Goal: Navigation & Orientation: Find specific page/section

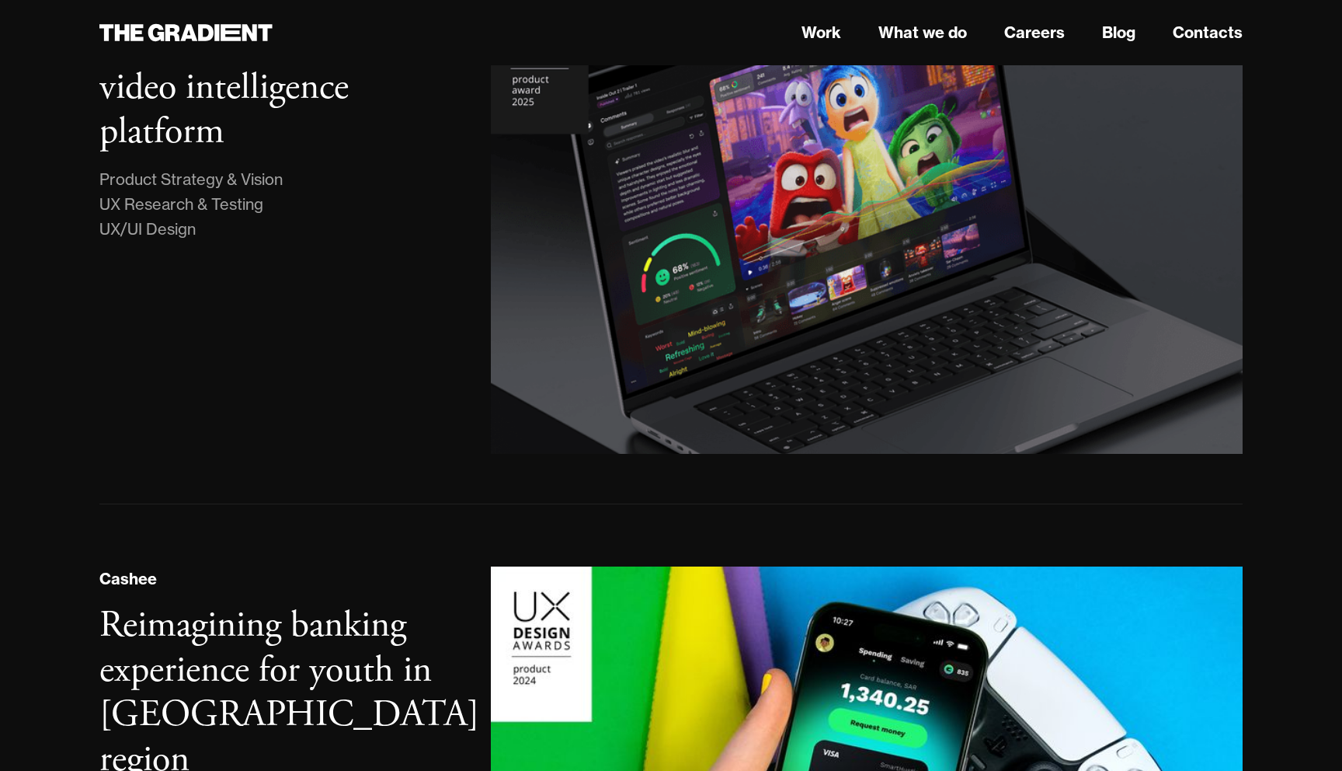
scroll to position [278, 0]
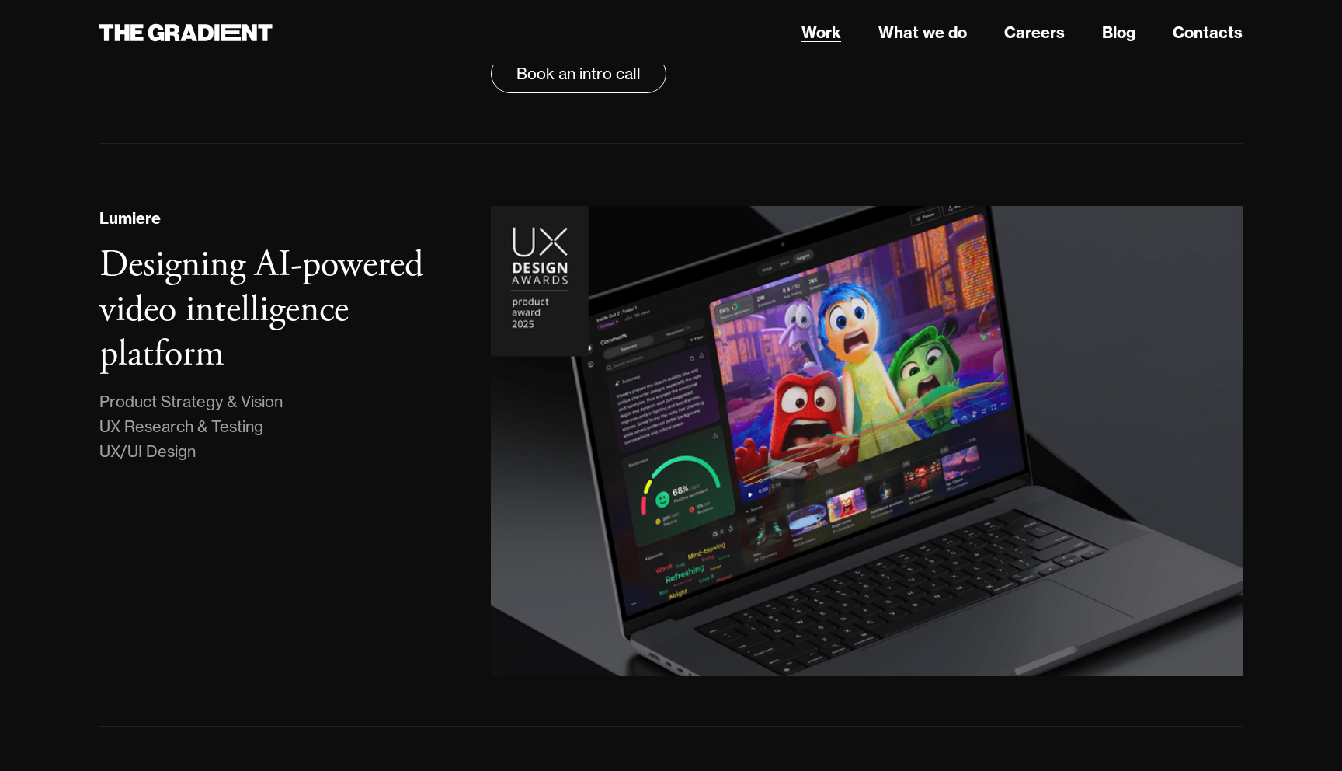
click at [828, 37] on link "Work" at bounding box center [822, 32] width 40 height 23
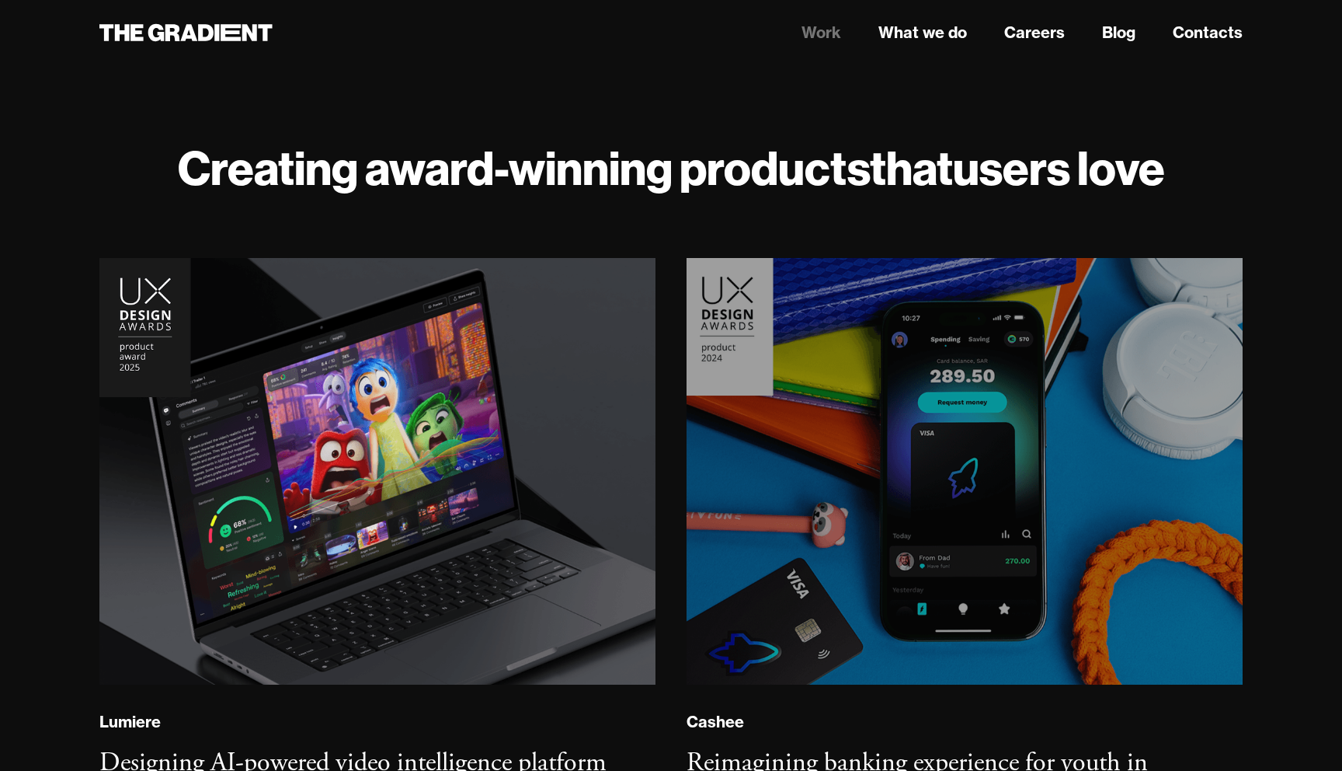
click at [864, 417] on img at bounding box center [964, 471] width 567 height 435
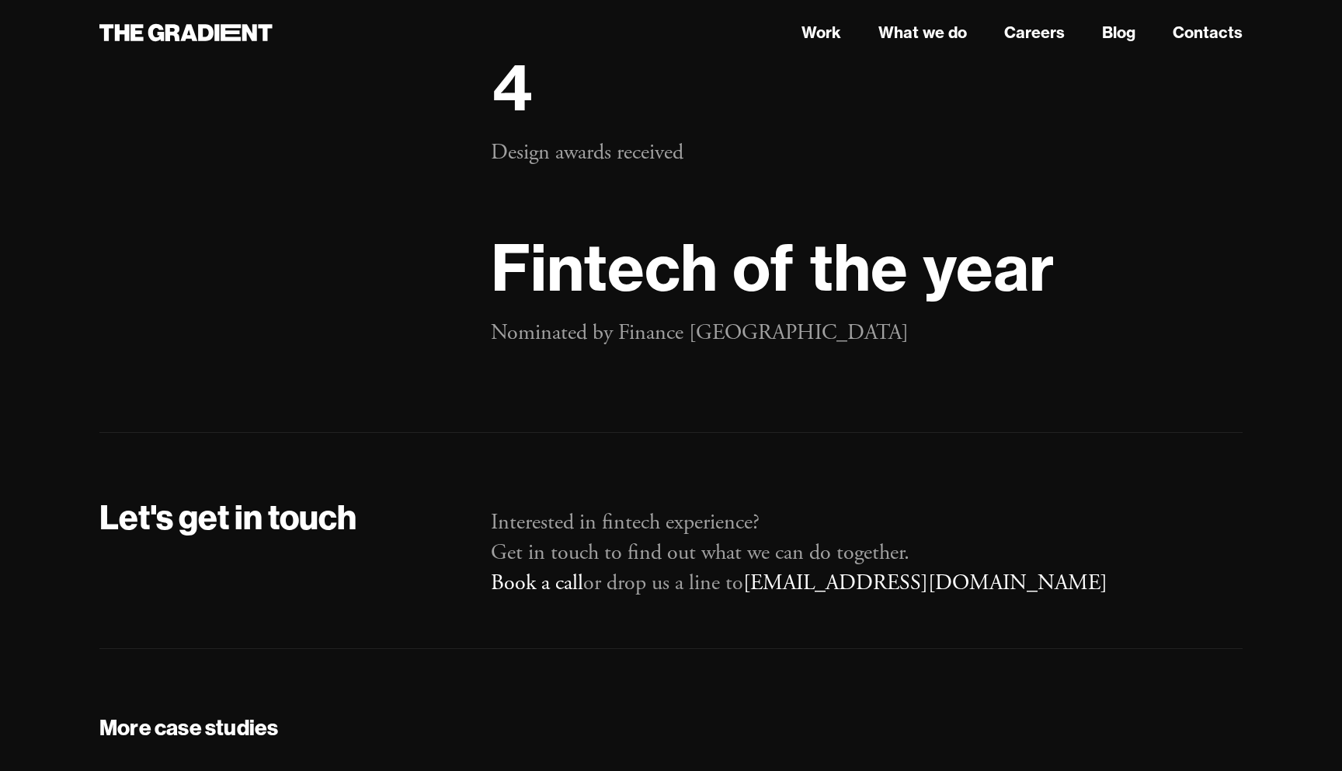
scroll to position [31277, 0]
